Goal: Task Accomplishment & Management: Use online tool/utility

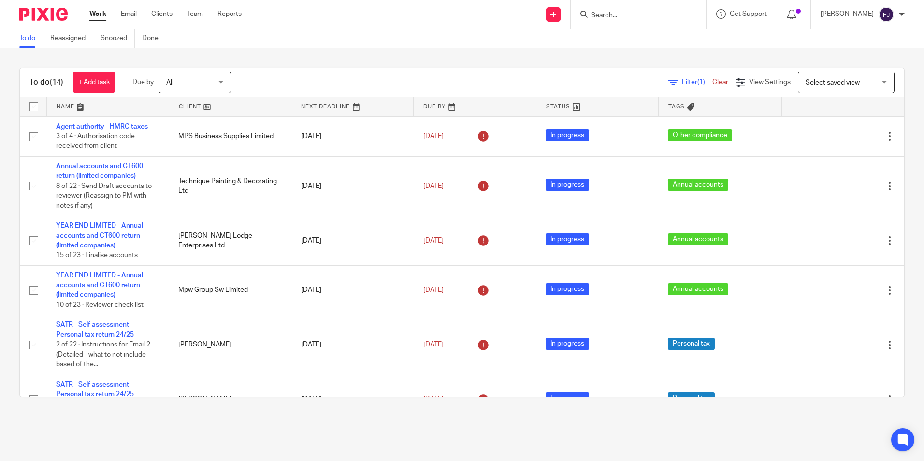
click at [104, 11] on link "Work" at bounding box center [97, 14] width 17 height 10
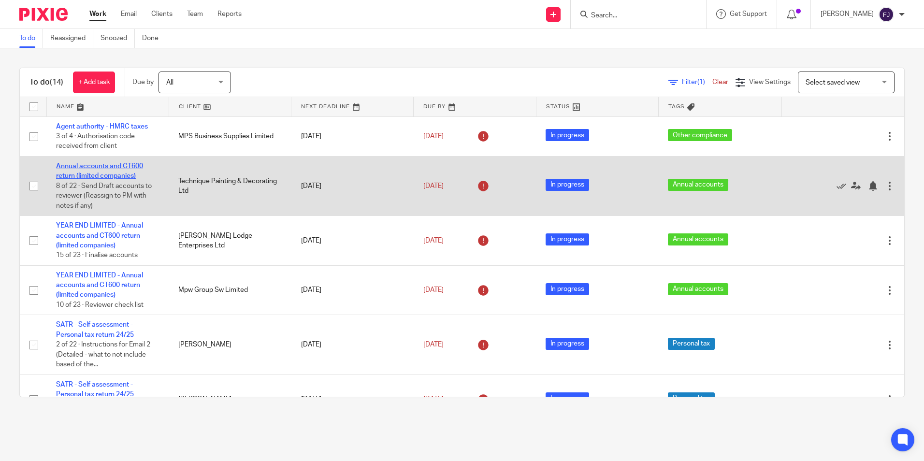
click at [85, 164] on link "Annual accounts and CT600 return (limited companies)" at bounding box center [99, 171] width 87 height 16
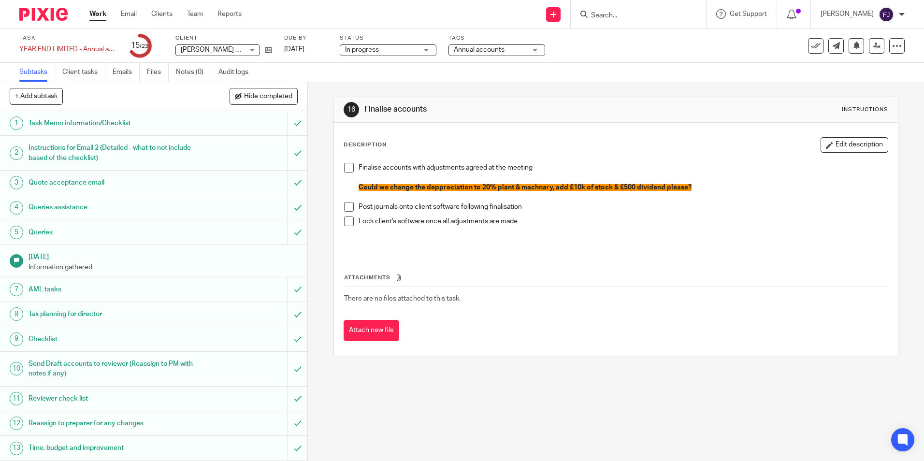
scroll to position [242, 0]
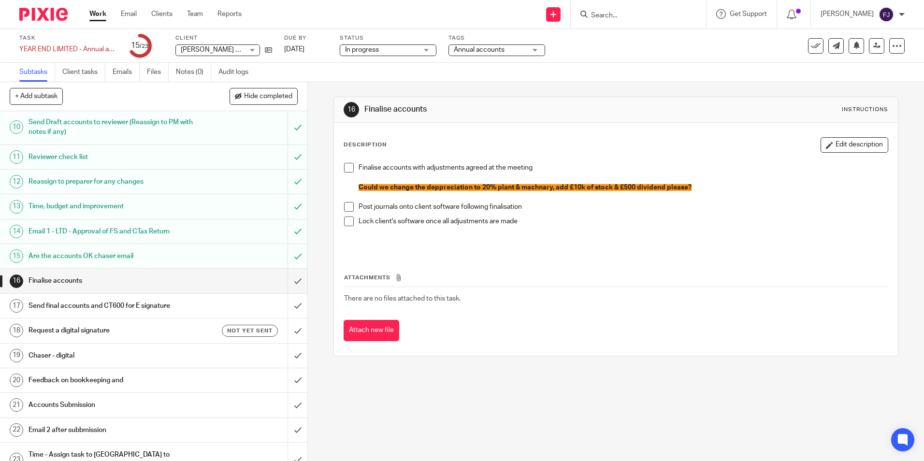
click at [72, 303] on h1 "Send final accounts and CT600 for E signature" at bounding box center [112, 306] width 166 height 14
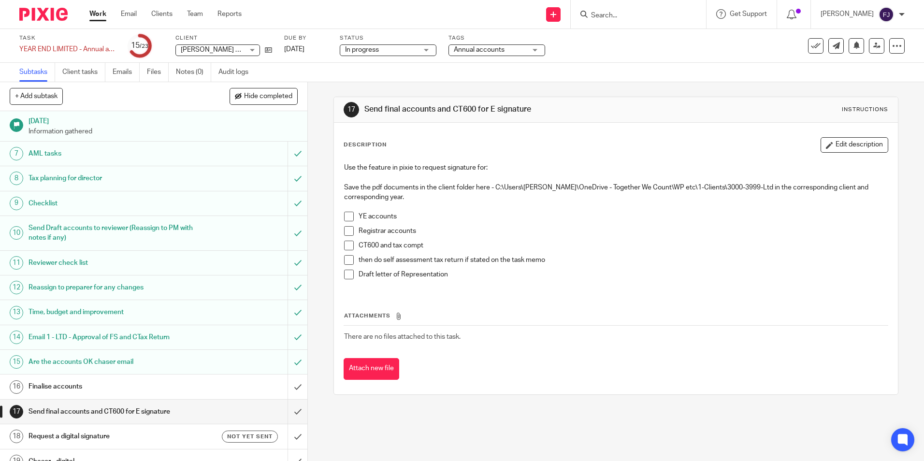
scroll to position [145, 0]
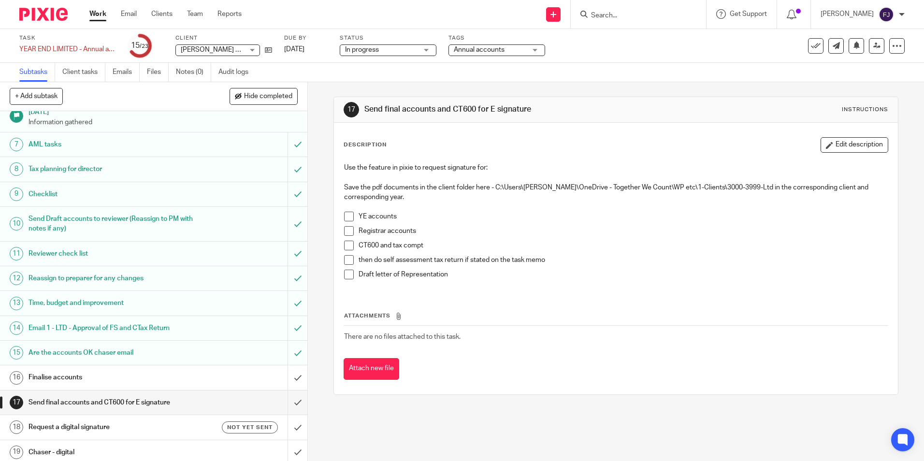
click at [68, 330] on h1 "Email 1 - LTD - Approval of FS and CTax Return" at bounding box center [112, 328] width 166 height 14
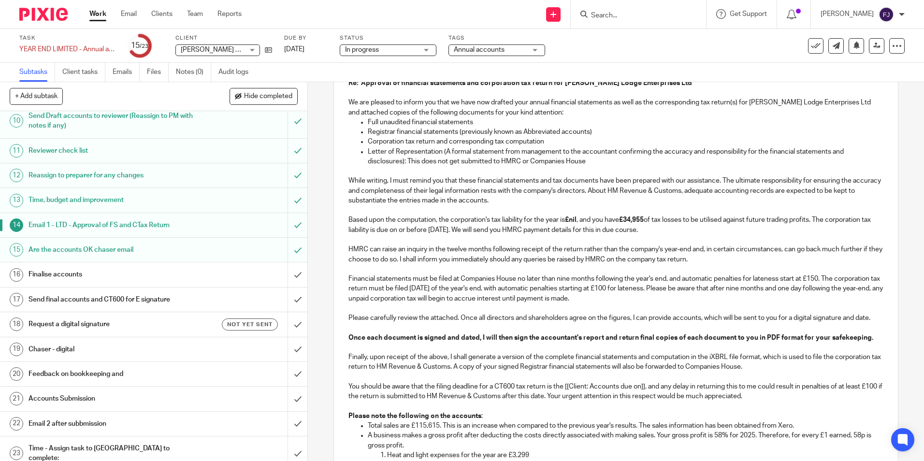
scroll to position [145, 0]
click at [626, 219] on strong "£34,955" at bounding box center [631, 218] width 25 height 7
click at [643, 239] on p at bounding box center [615, 238] width 534 height 10
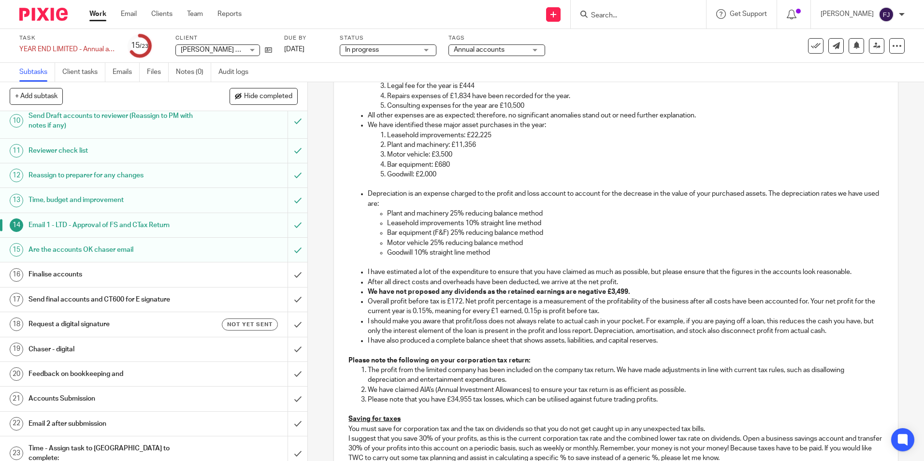
scroll to position [773, 0]
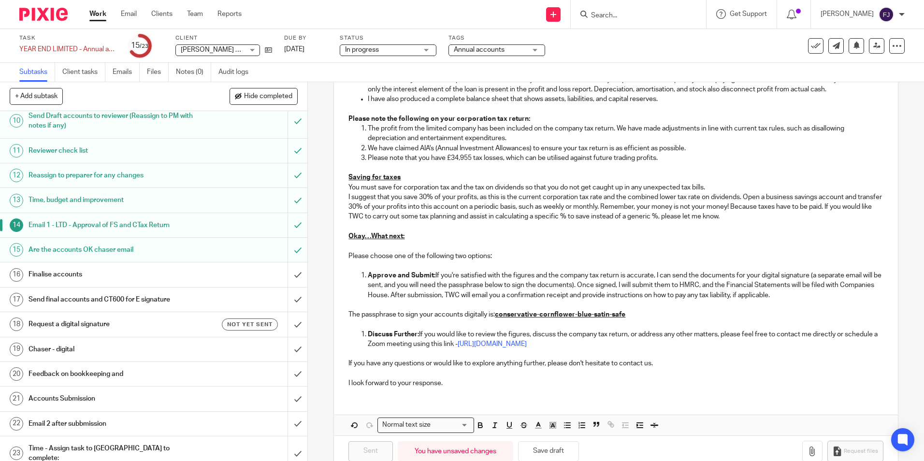
click at [450, 163] on p "Please note that you have £34,955 tax losses, which can be utilised against fut…" at bounding box center [625, 158] width 515 height 10
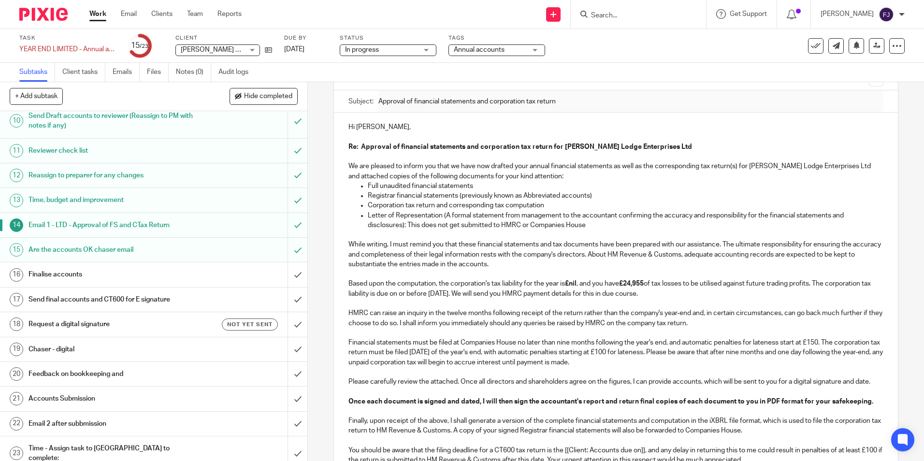
scroll to position [193, 0]
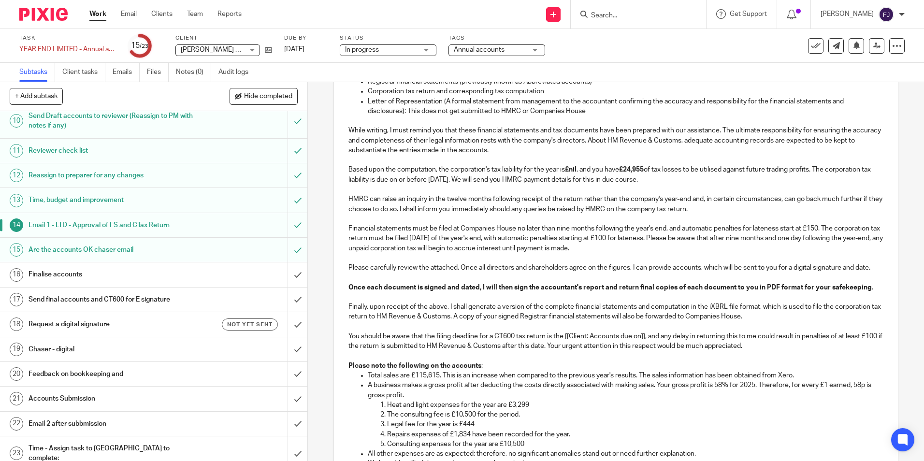
click at [516, 188] on p at bounding box center [615, 190] width 534 height 10
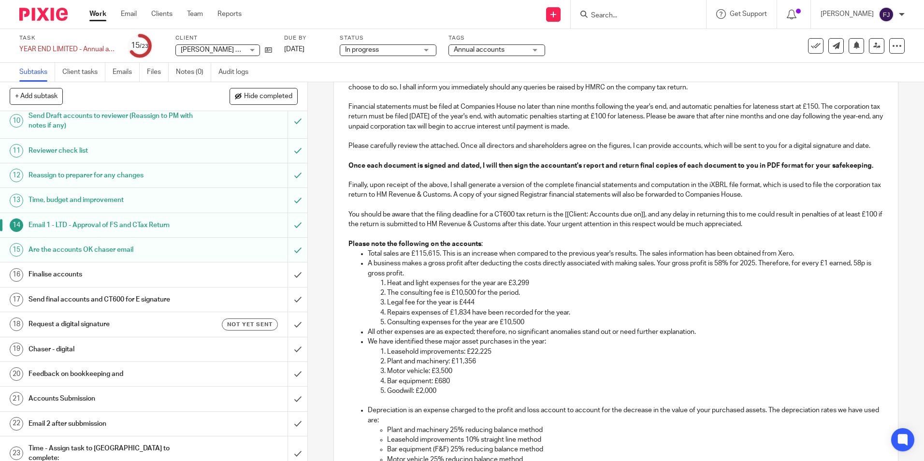
scroll to position [338, 0]
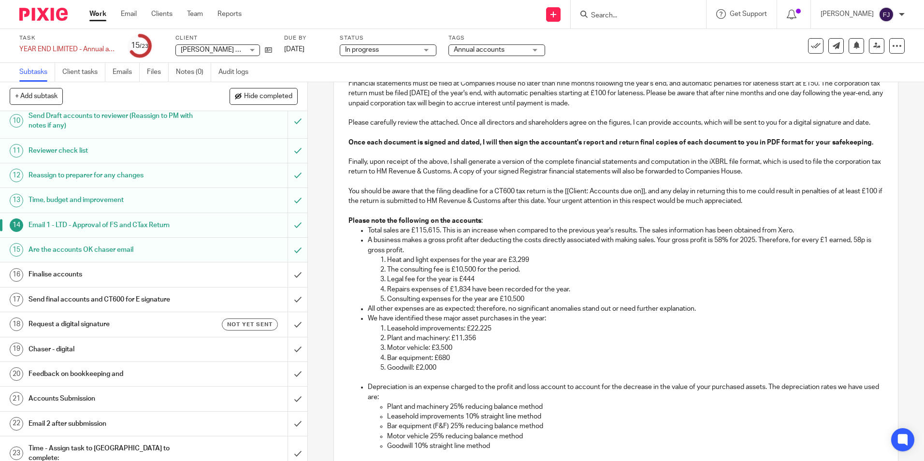
click at [718, 252] on p "A business makes a gross profit after deducting the costs directly associated w…" at bounding box center [625, 245] width 515 height 20
click at [858, 251] on p "A business makes a gross profit after deducting the costs directly associated w…" at bounding box center [625, 245] width 515 height 20
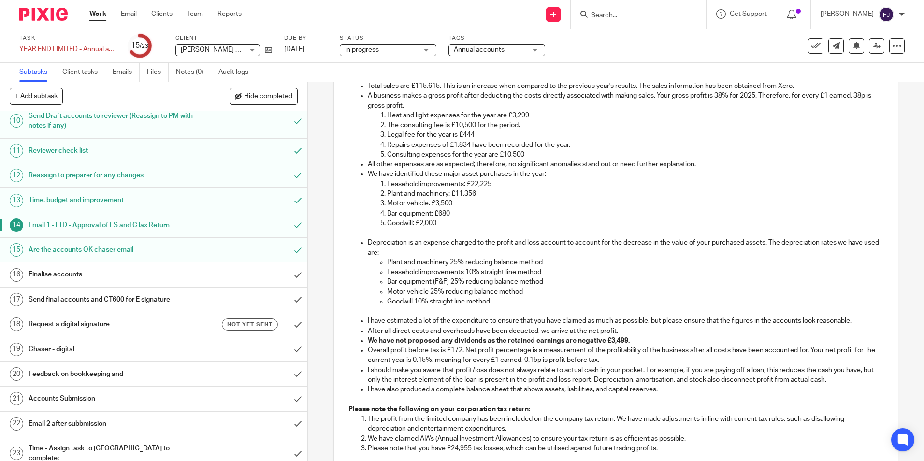
scroll to position [483, 0]
click at [453, 267] on p "Plant and machinery 25% reducing balance method" at bounding box center [635, 262] width 496 height 10
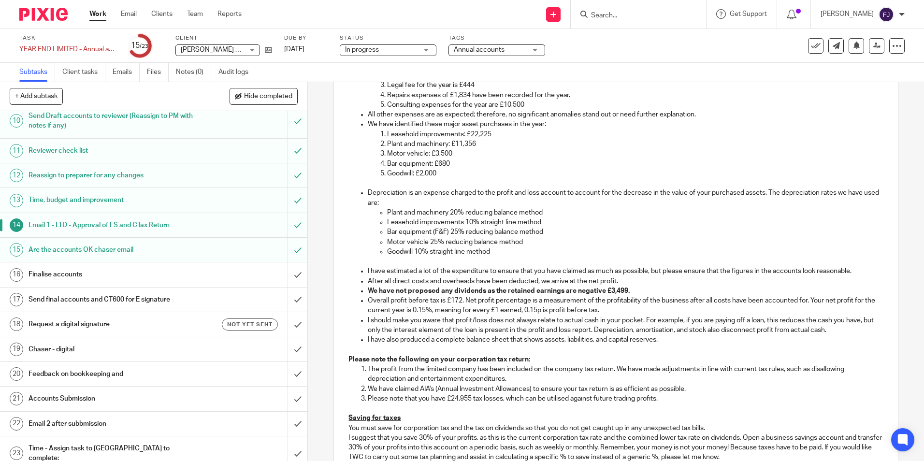
scroll to position [580, 0]
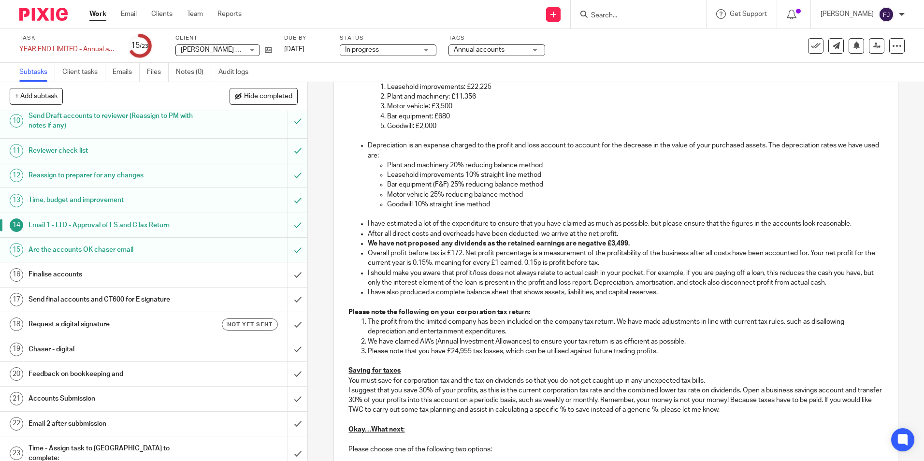
click at [402, 247] on strong "We have not proposed any dividends as the retained earnings are negative £3,499." at bounding box center [499, 243] width 262 height 7
click at [643, 248] on p "We have proposed any dividends as the retained earnings are negative £3,499." at bounding box center [625, 244] width 515 height 10
drag, startPoint x: 640, startPoint y: 255, endPoint x: 367, endPoint y: 254, distance: 273.4
click at [368, 248] on p "We have proposed any dividends as the retained earnings are negative £3,499." at bounding box center [625, 244] width 515 height 10
drag, startPoint x: 678, startPoint y: 251, endPoint x: 694, endPoint y: 266, distance: 21.9
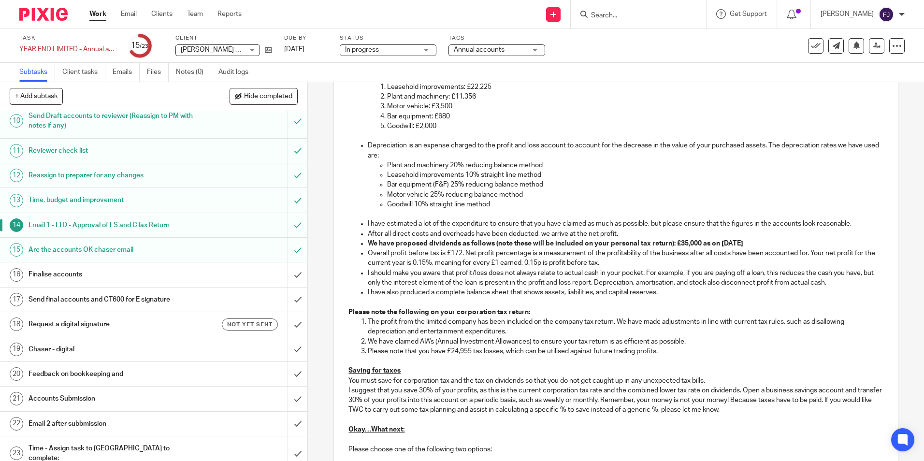
click at [678, 247] on strong "We have proposed dividends as follows (note these will be included on your pers…" at bounding box center [555, 243] width 375 height 7
click at [746, 248] on p "We have proposed dividends as follows (note these will be included on your pers…" at bounding box center [625, 244] width 515 height 10
click at [454, 262] on p "Overall profit before tax is £172. Net profit percentage is a measurement of th…" at bounding box center [625, 258] width 515 height 20
click at [444, 268] on p "Overall profit before tax is £10,740. Net profit percentage is a measurement of…" at bounding box center [625, 258] width 515 height 20
click at [547, 268] on p "Overall profit before tax is £10,740. Net profit percentage is a measurement of…" at bounding box center [625, 258] width 515 height 20
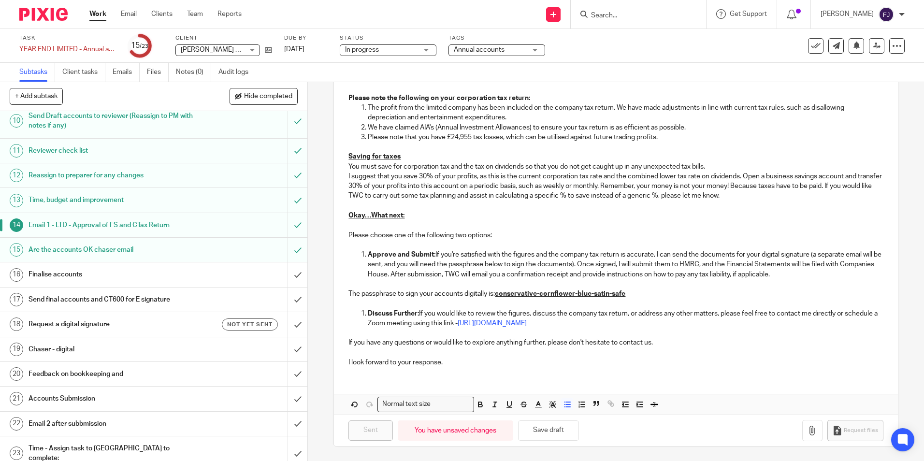
scroll to position [804, 0]
click at [549, 429] on button "Save draft" at bounding box center [548, 430] width 61 height 21
click at [554, 431] on button "Save draft" at bounding box center [548, 430] width 61 height 21
click at [545, 428] on button "Save draft" at bounding box center [548, 430] width 61 height 21
click at [546, 92] on p at bounding box center [615, 89] width 534 height 10
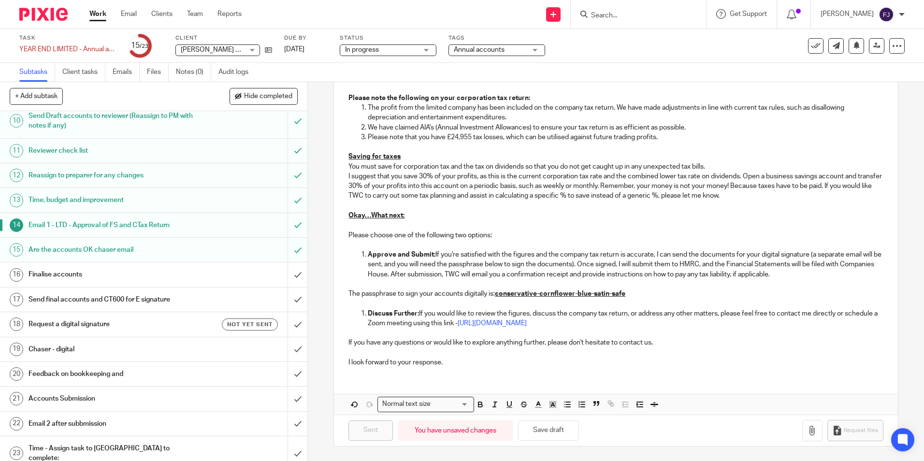
click at [526, 94] on p "Please note the following on your corporation tax return:" at bounding box center [615, 98] width 534 height 10
click at [548, 429] on button "Save draft" at bounding box center [548, 430] width 61 height 21
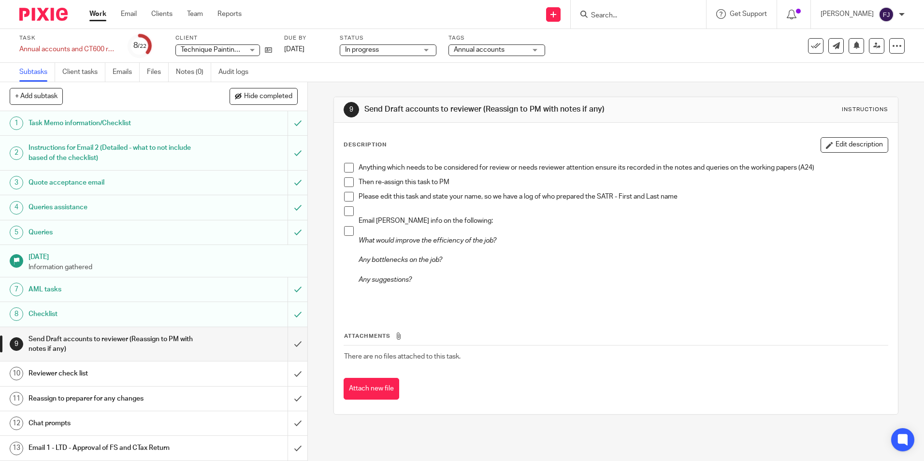
scroll to position [223, 0]
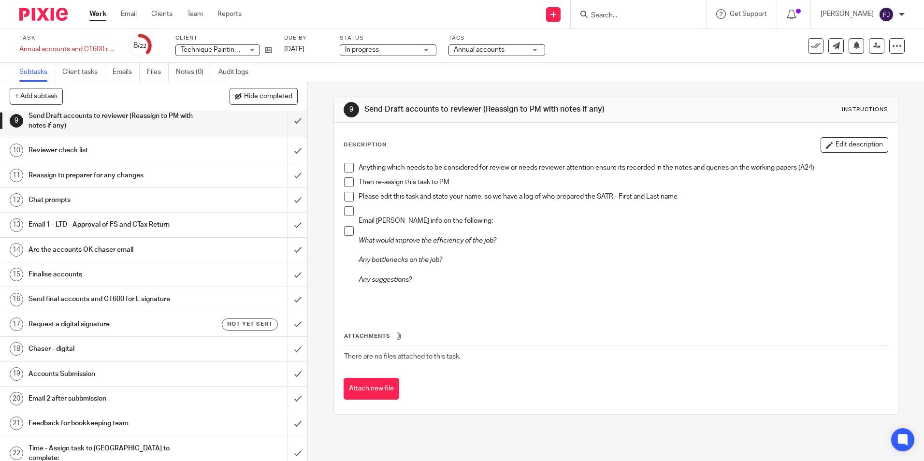
click at [67, 227] on h1 "Email 1 - LTD - Approval of FS and CTax Return" at bounding box center [112, 224] width 166 height 14
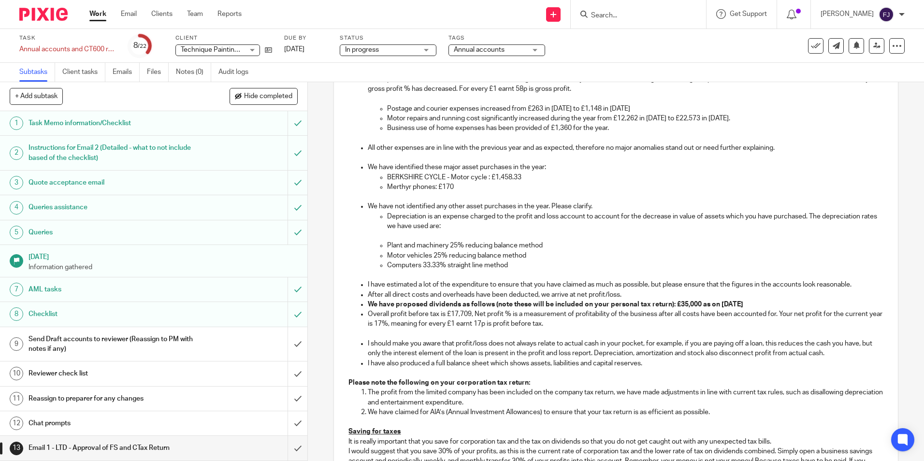
scroll to position [580, 0]
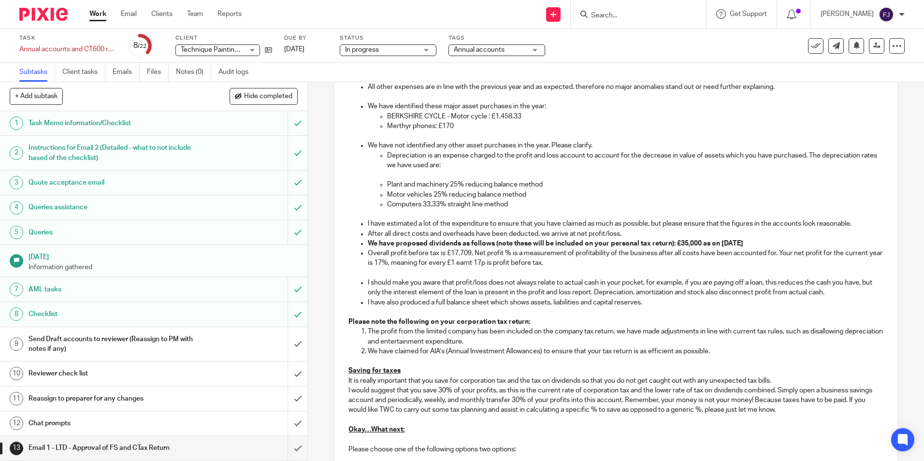
drag, startPoint x: 773, startPoint y: 241, endPoint x: 359, endPoint y: 245, distance: 413.6
click at [368, 245] on li "We have proposed dividends as follows (note these will be included on your pers…" at bounding box center [625, 244] width 515 height 10
copy strong "We have proposed dividends as follows (note these will be included on your pers…"
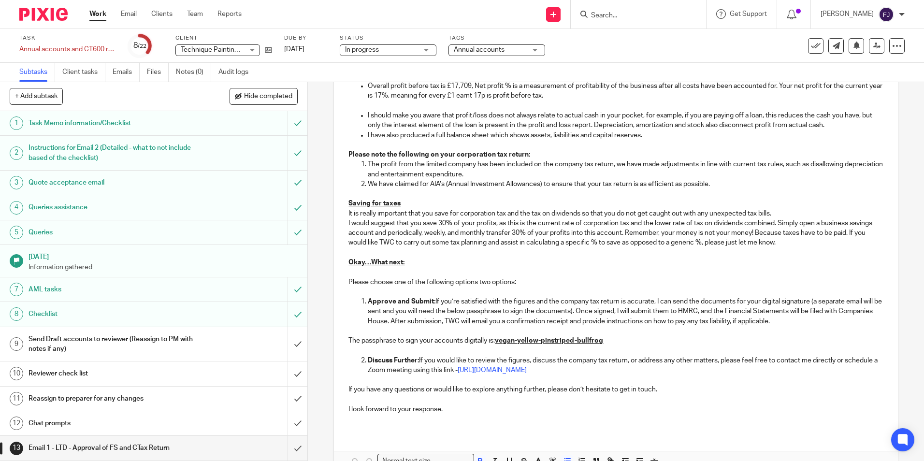
scroll to position [773, 0]
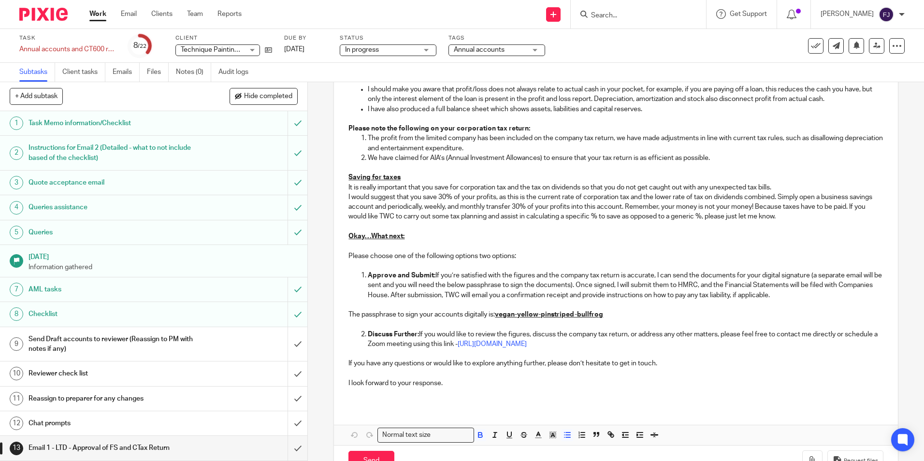
click at [97, 13] on link "Work" at bounding box center [97, 14] width 17 height 10
